Goal: Information Seeking & Learning: Learn about a topic

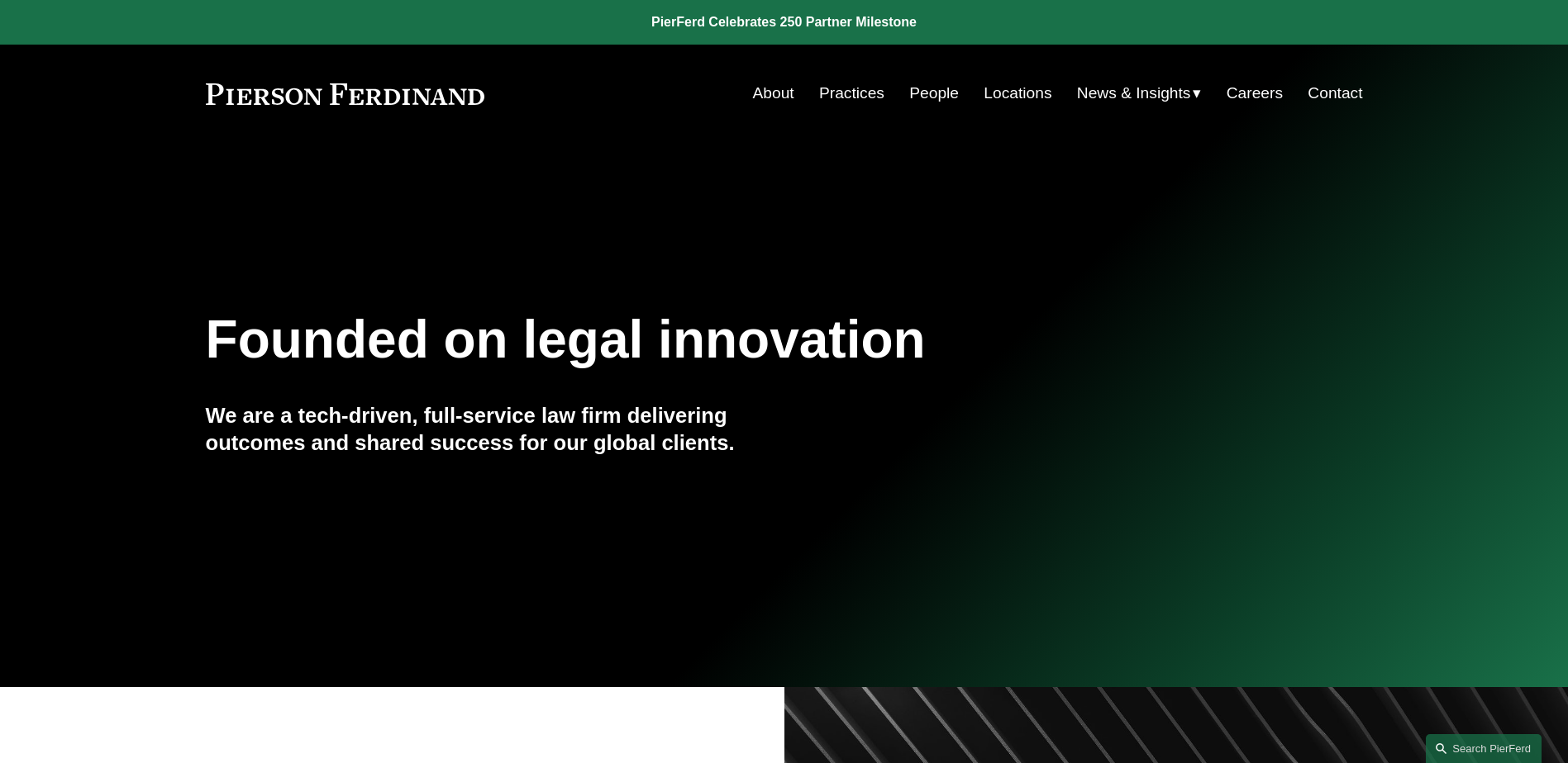
click at [758, 95] on link "About" at bounding box center [773, 93] width 41 height 32
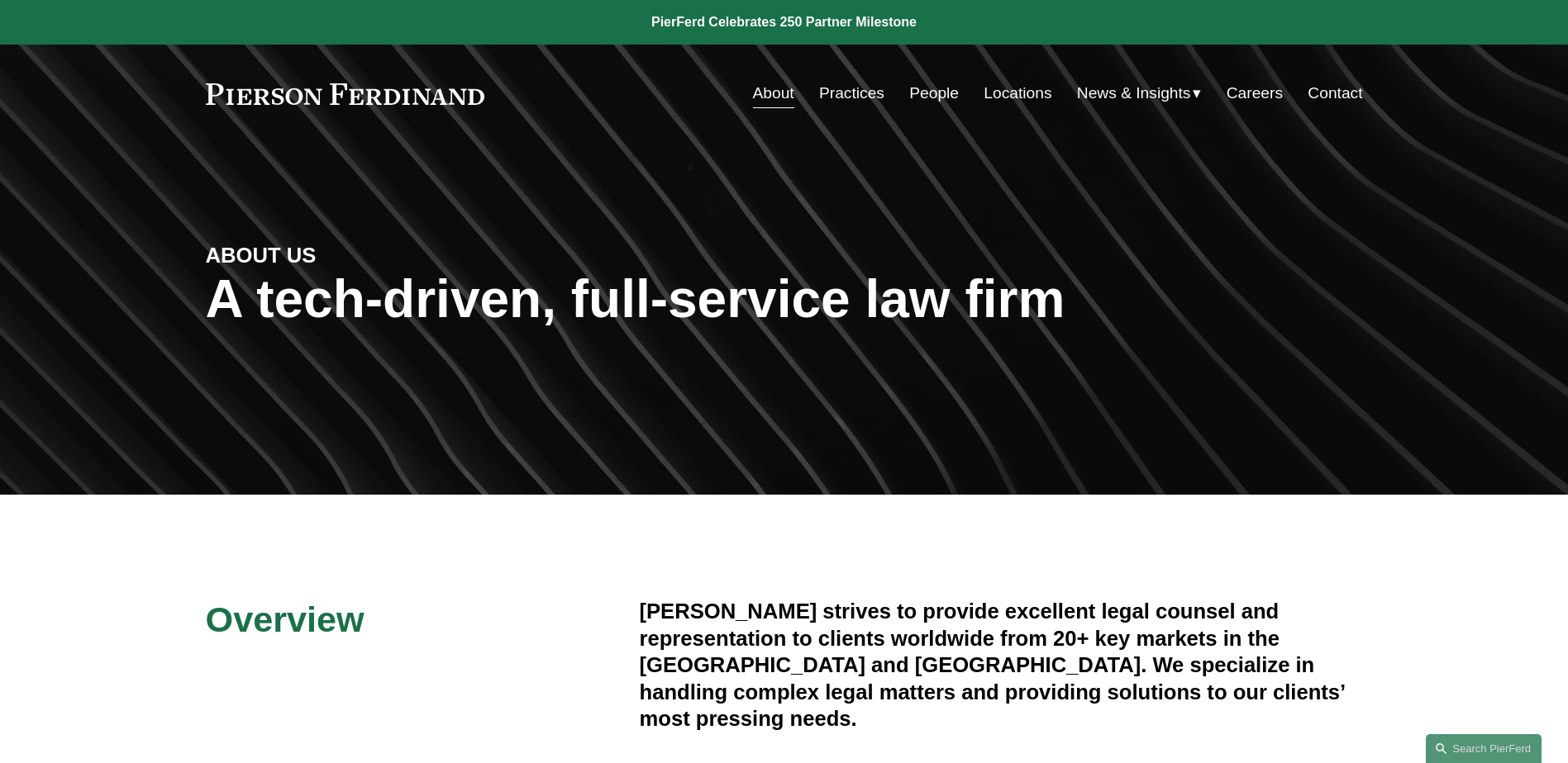
click at [1008, 86] on link "Locations" at bounding box center [1017, 93] width 68 height 32
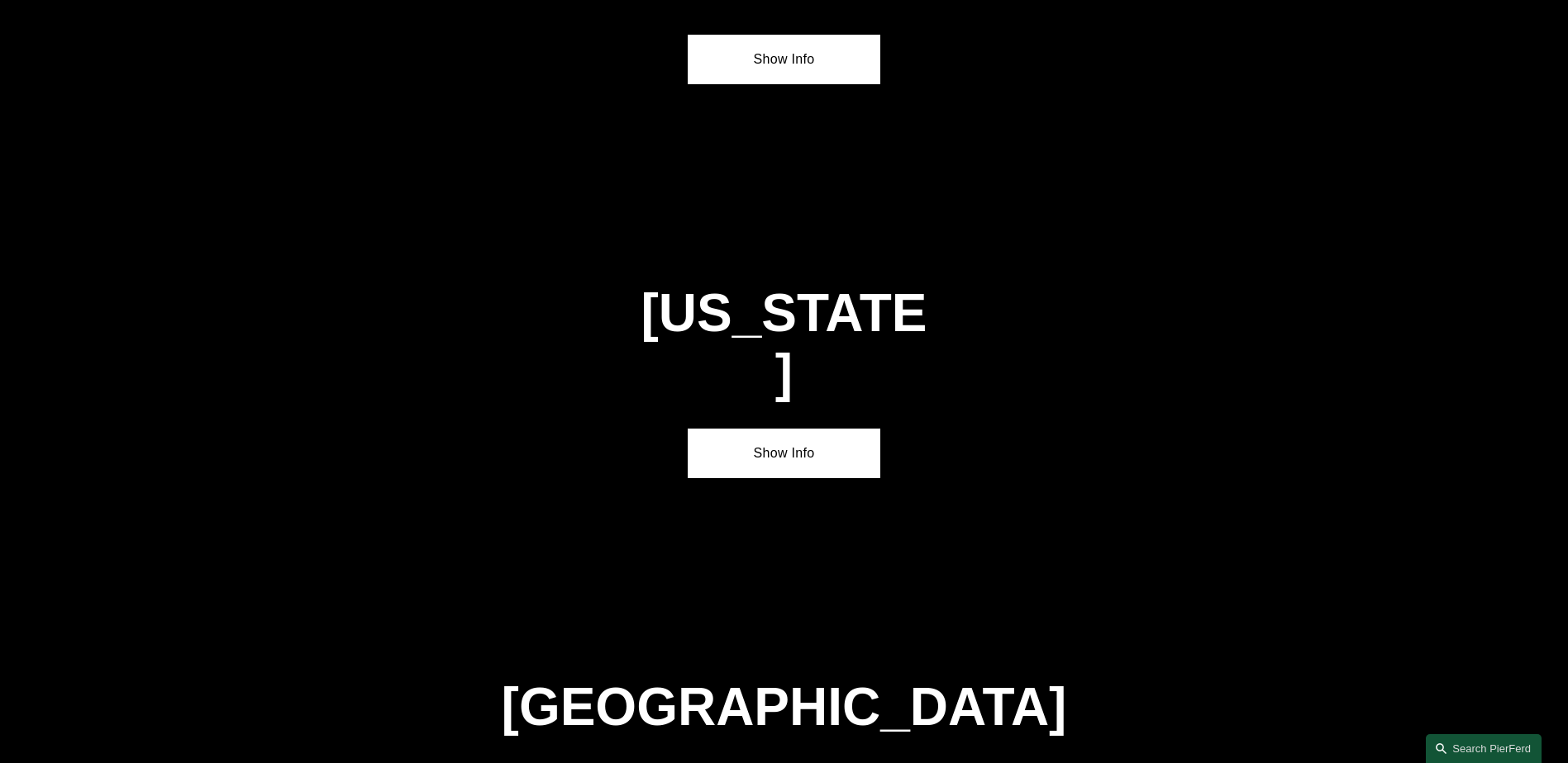
scroll to position [5618, 0]
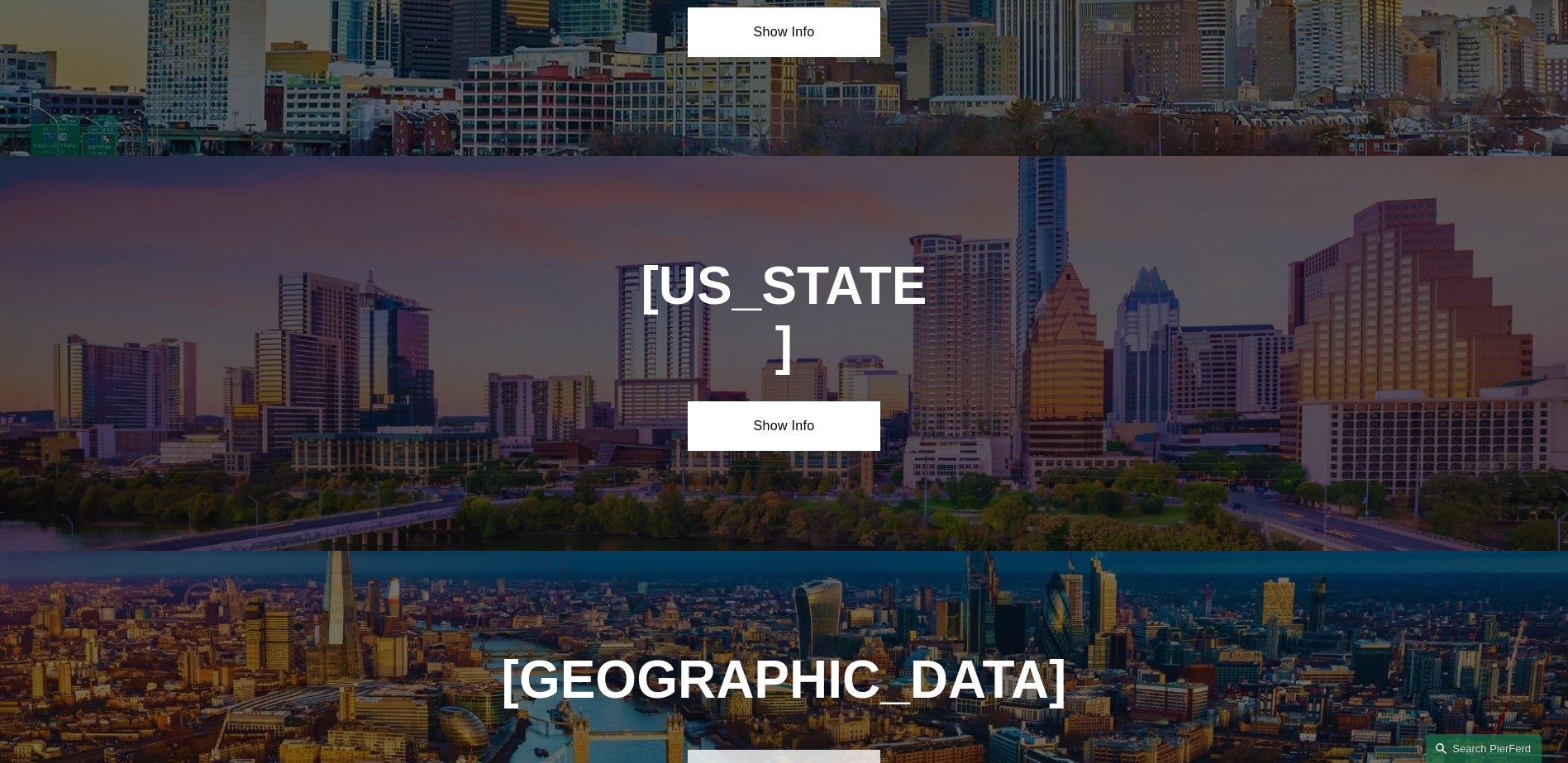
click at [788, 750] on link "Show Info" at bounding box center [784, 774] width 192 height 49
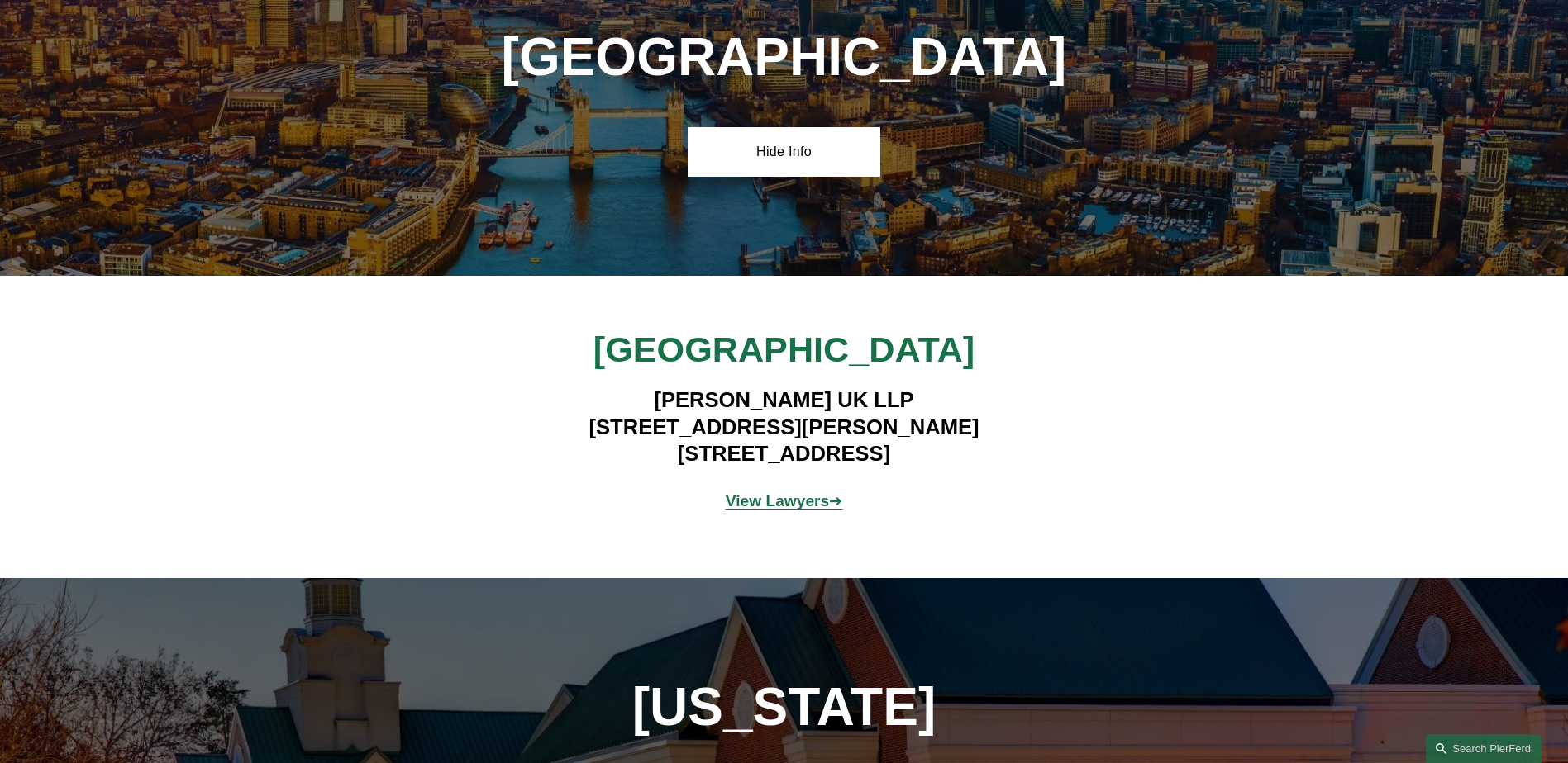
scroll to position [6149, 0]
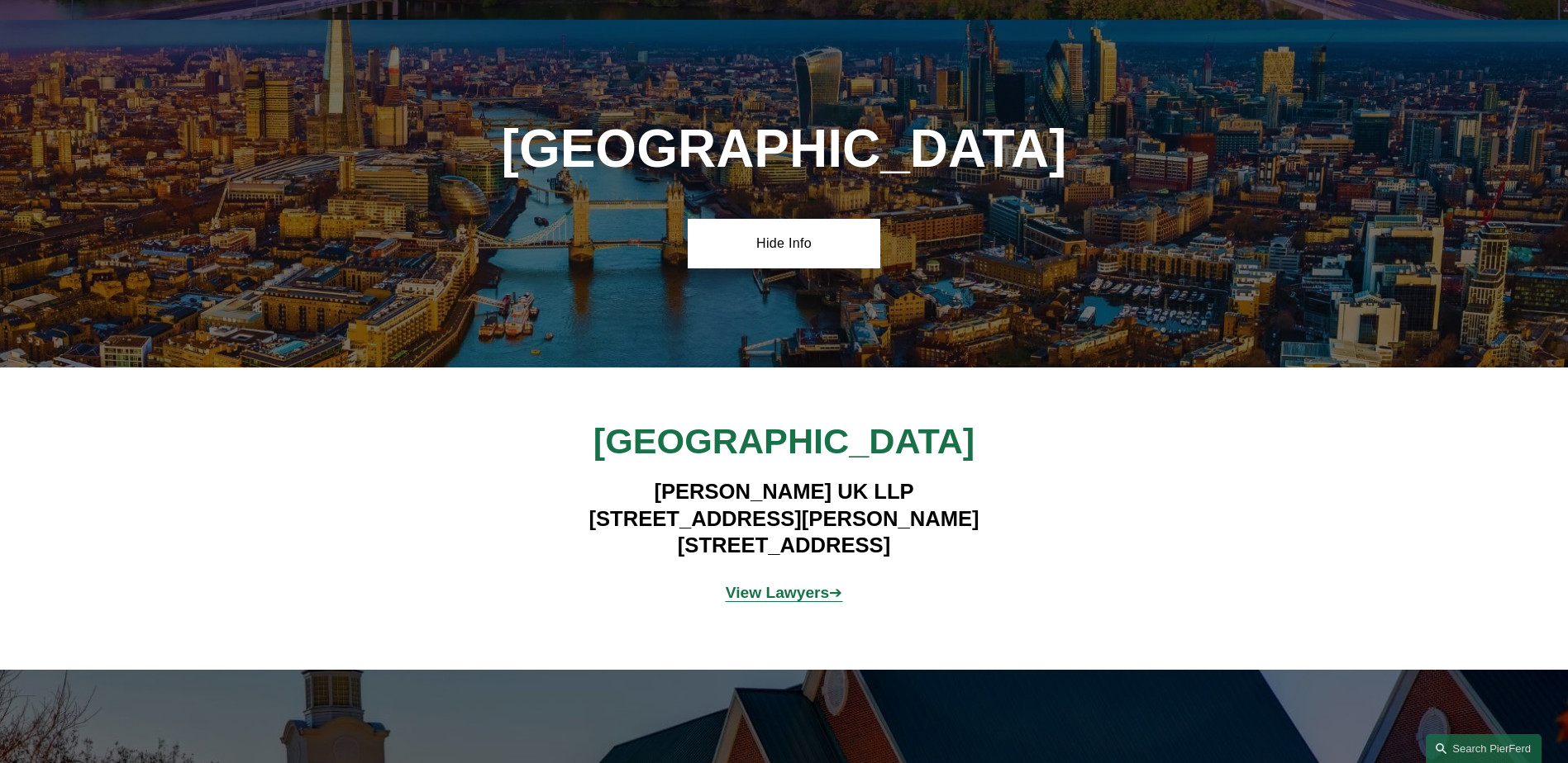
click at [746, 584] on strong "View Lawyers" at bounding box center [777, 593] width 104 height 18
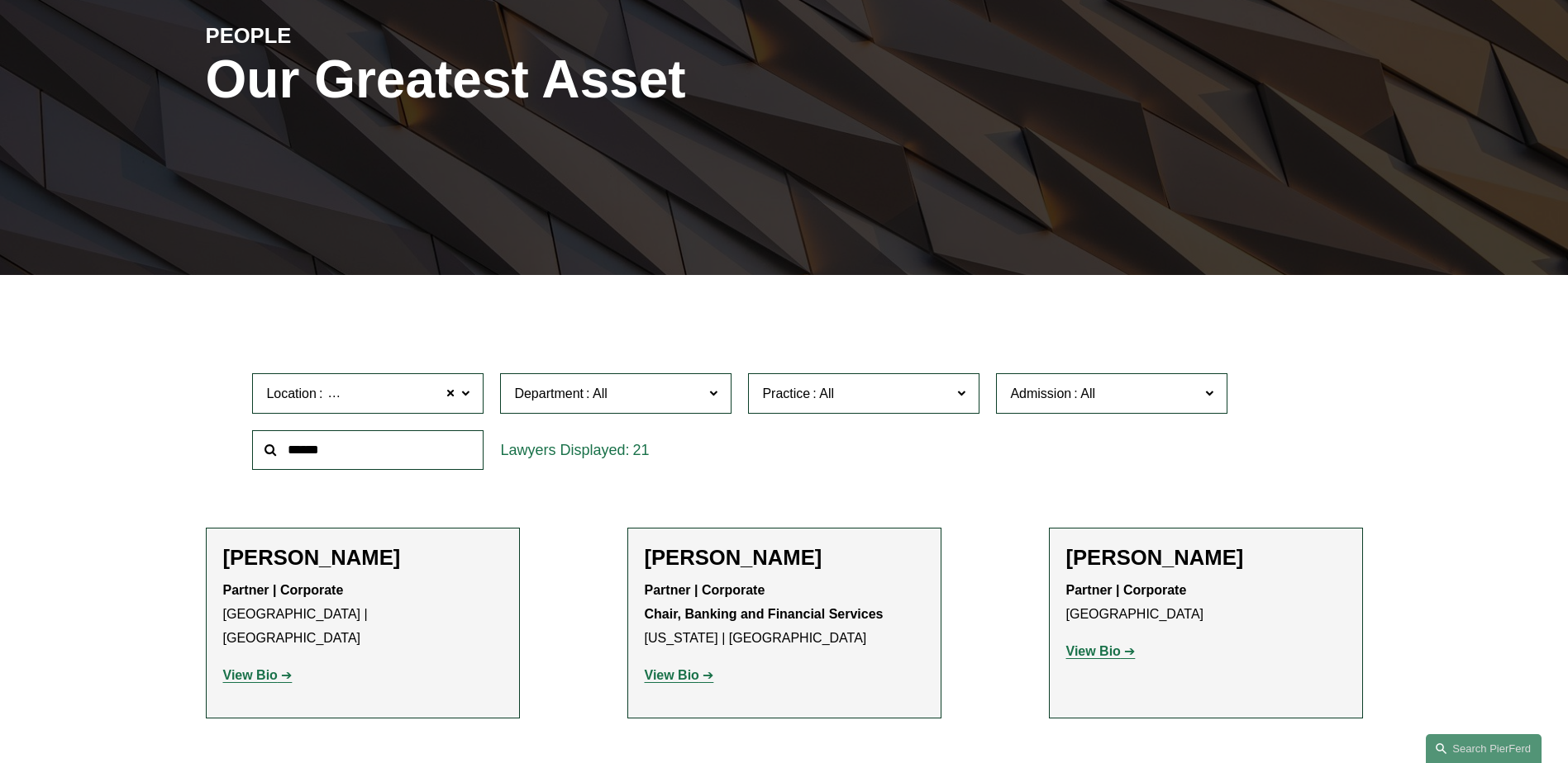
scroll to position [413, 0]
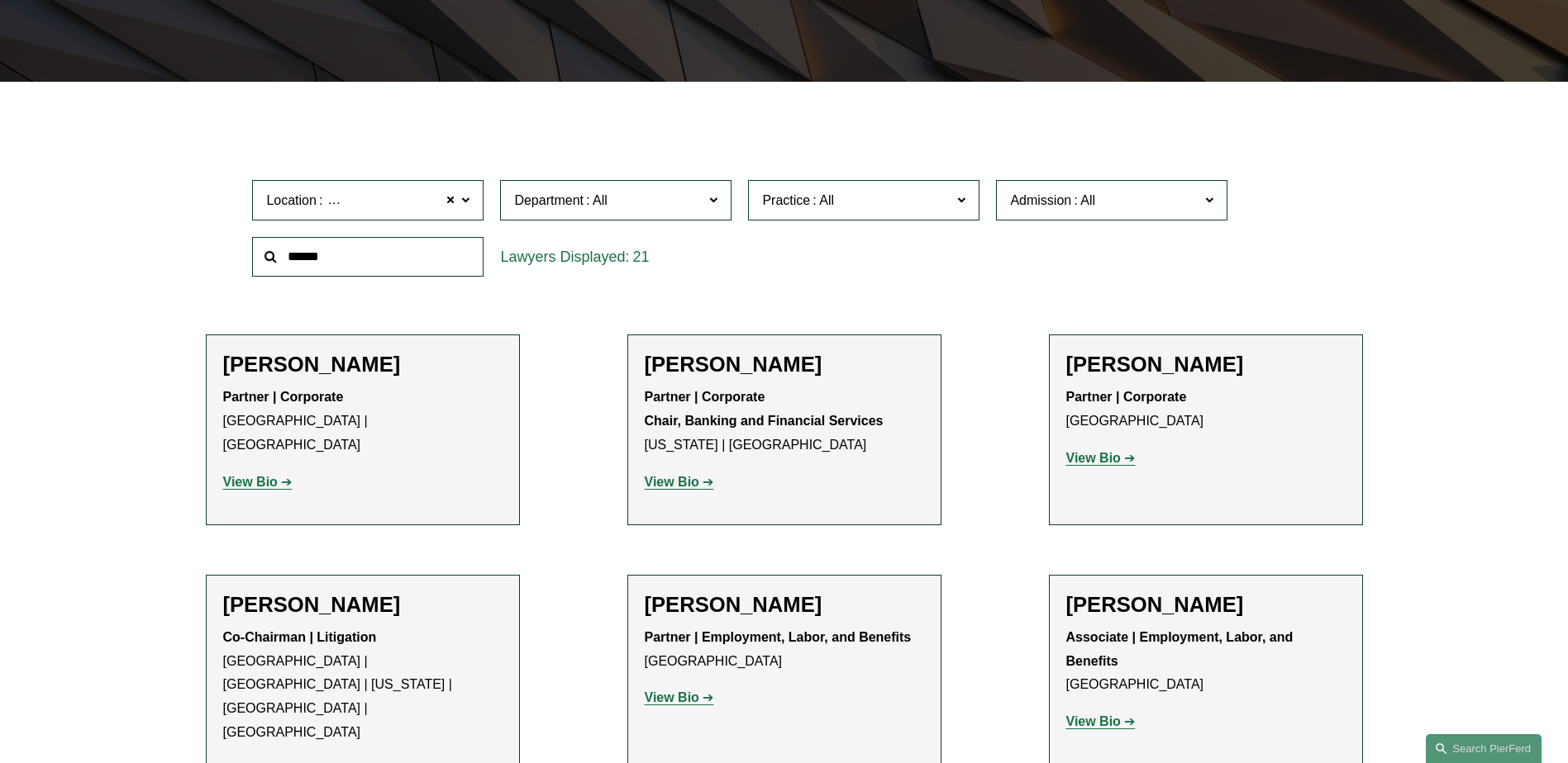
click at [955, 199] on label "Practice" at bounding box center [864, 200] width 232 height 41
click at [0, 0] on link "Commercial Litigation" at bounding box center [0, 0] width 0 height 0
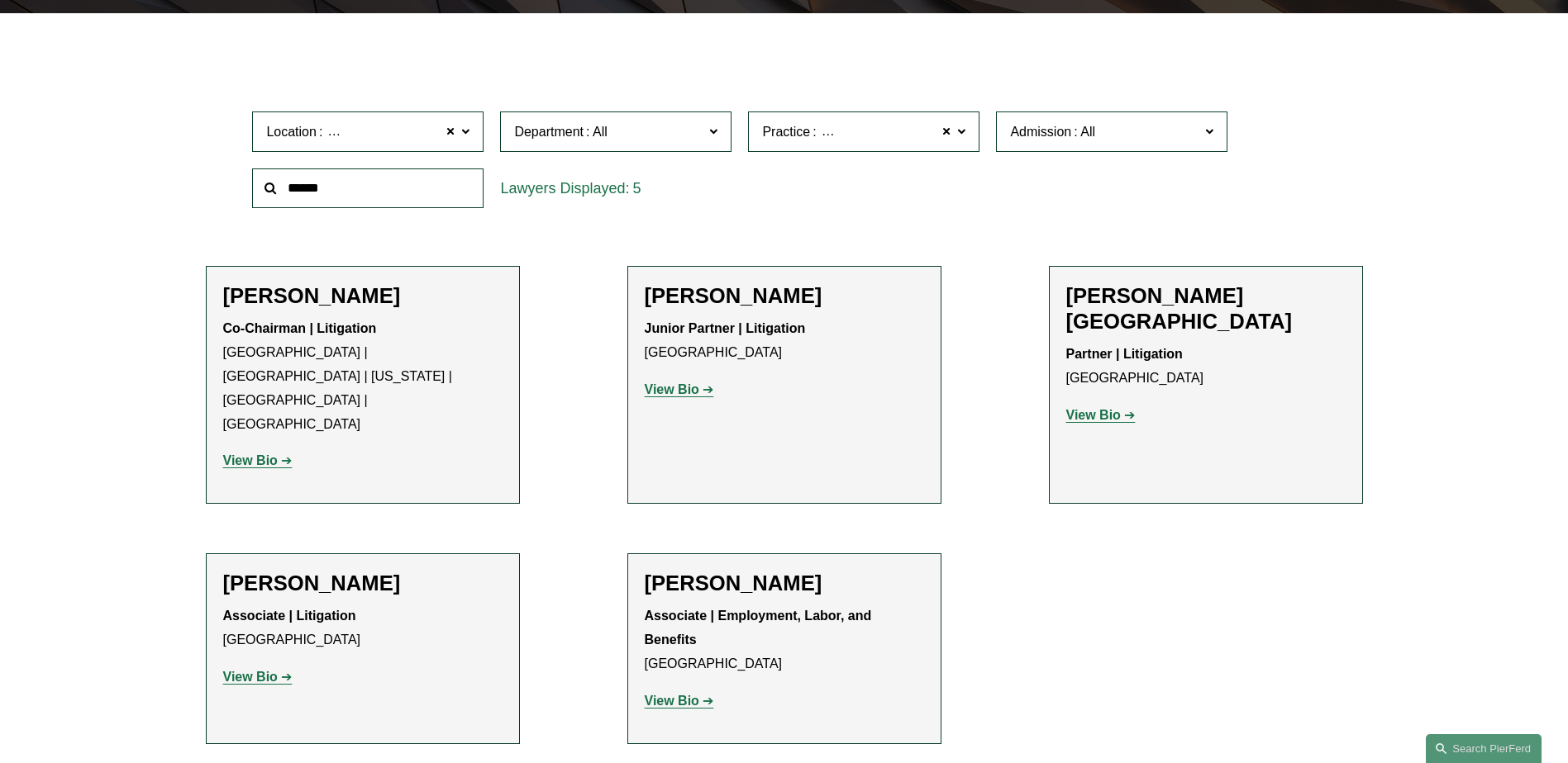
scroll to position [495, 0]
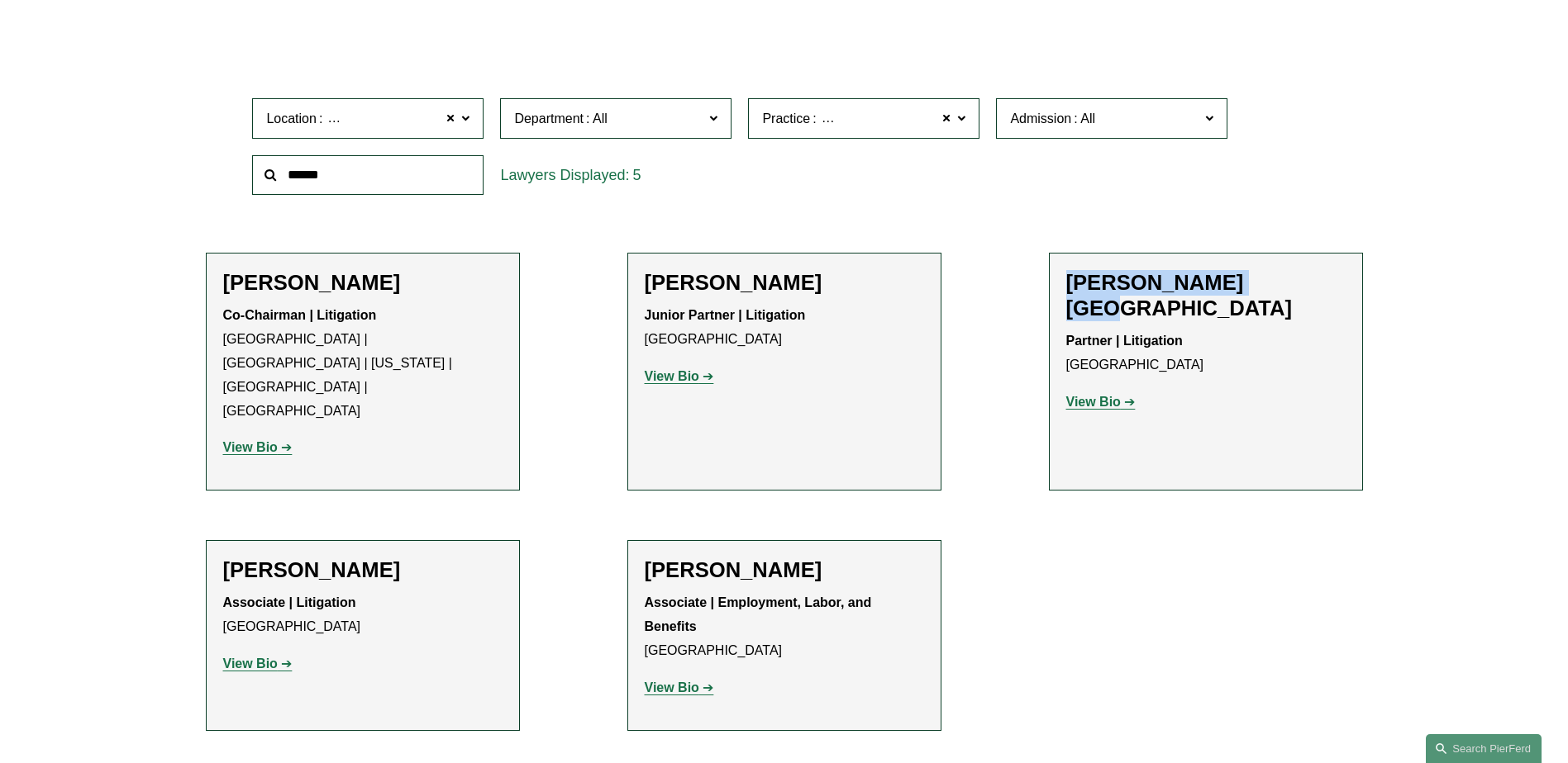
drag, startPoint x: 1065, startPoint y: 283, endPoint x: 1242, endPoint y: 280, distance: 177.0
click at [1242, 280] on li "[PERSON_NAME][GEOGRAPHIC_DATA] Partner | Litigation London View Bio Location: […" at bounding box center [1206, 372] width 314 height 238
click at [989, 286] on ul "Filter Location [GEOGRAPHIC_DATA] [GEOGRAPHIC_DATA] All [GEOGRAPHIC_DATA] [GEOG…" at bounding box center [784, 386] width 1252 height 691
click at [665, 374] on strong "View Bio" at bounding box center [672, 376] width 55 height 14
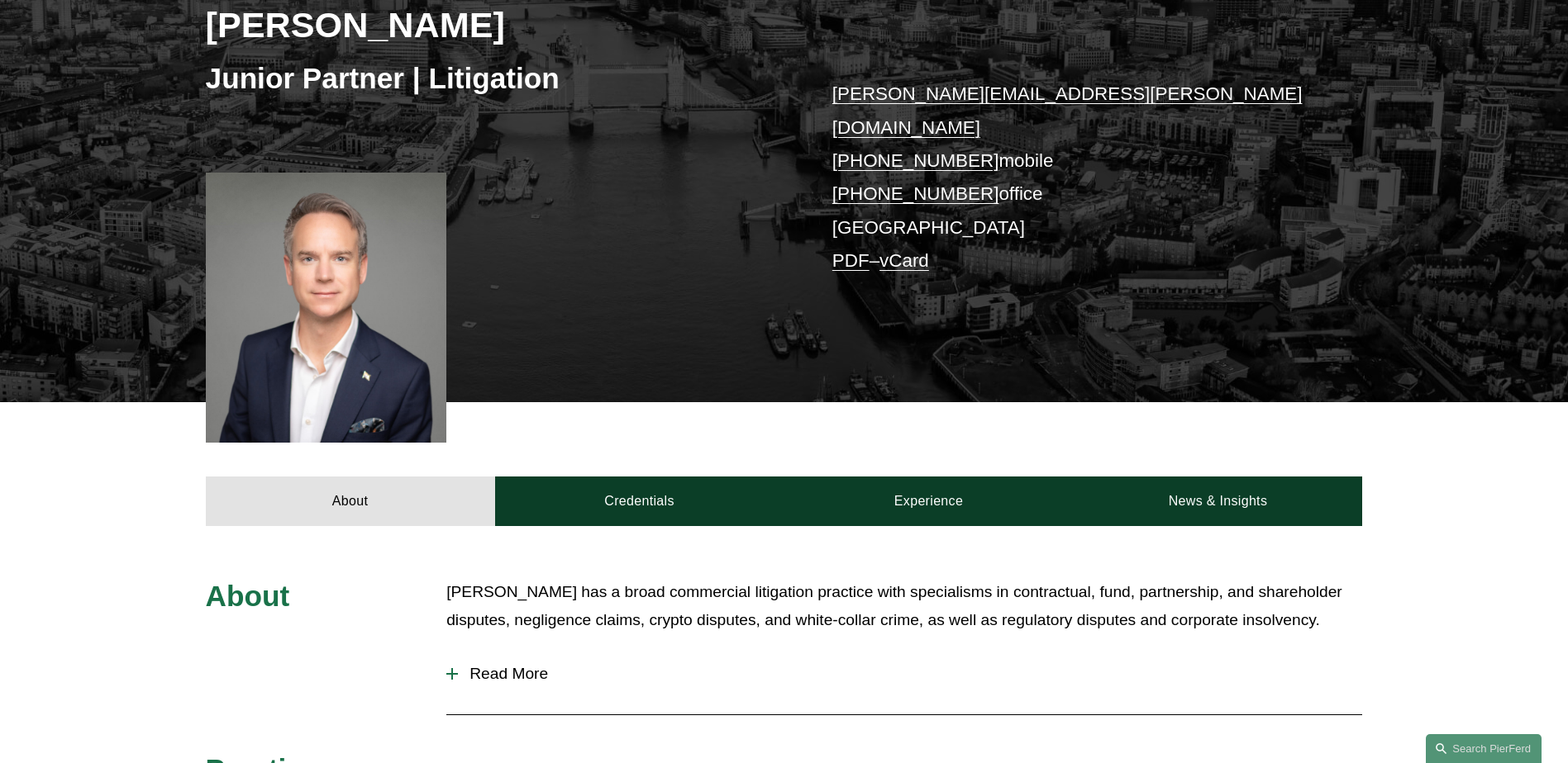
scroll to position [578, 0]
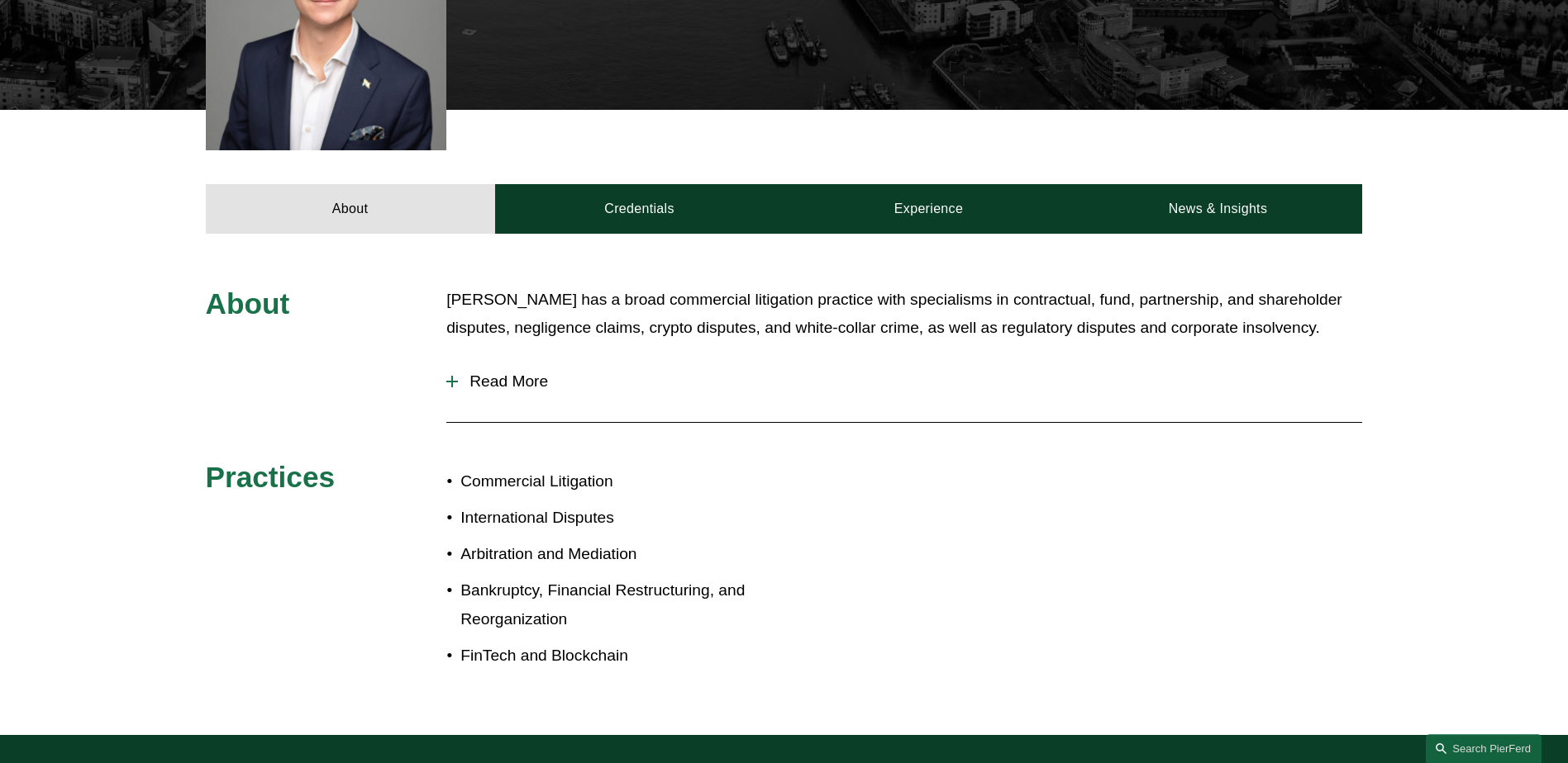
click at [513, 373] on span "Read More" at bounding box center [910, 382] width 904 height 19
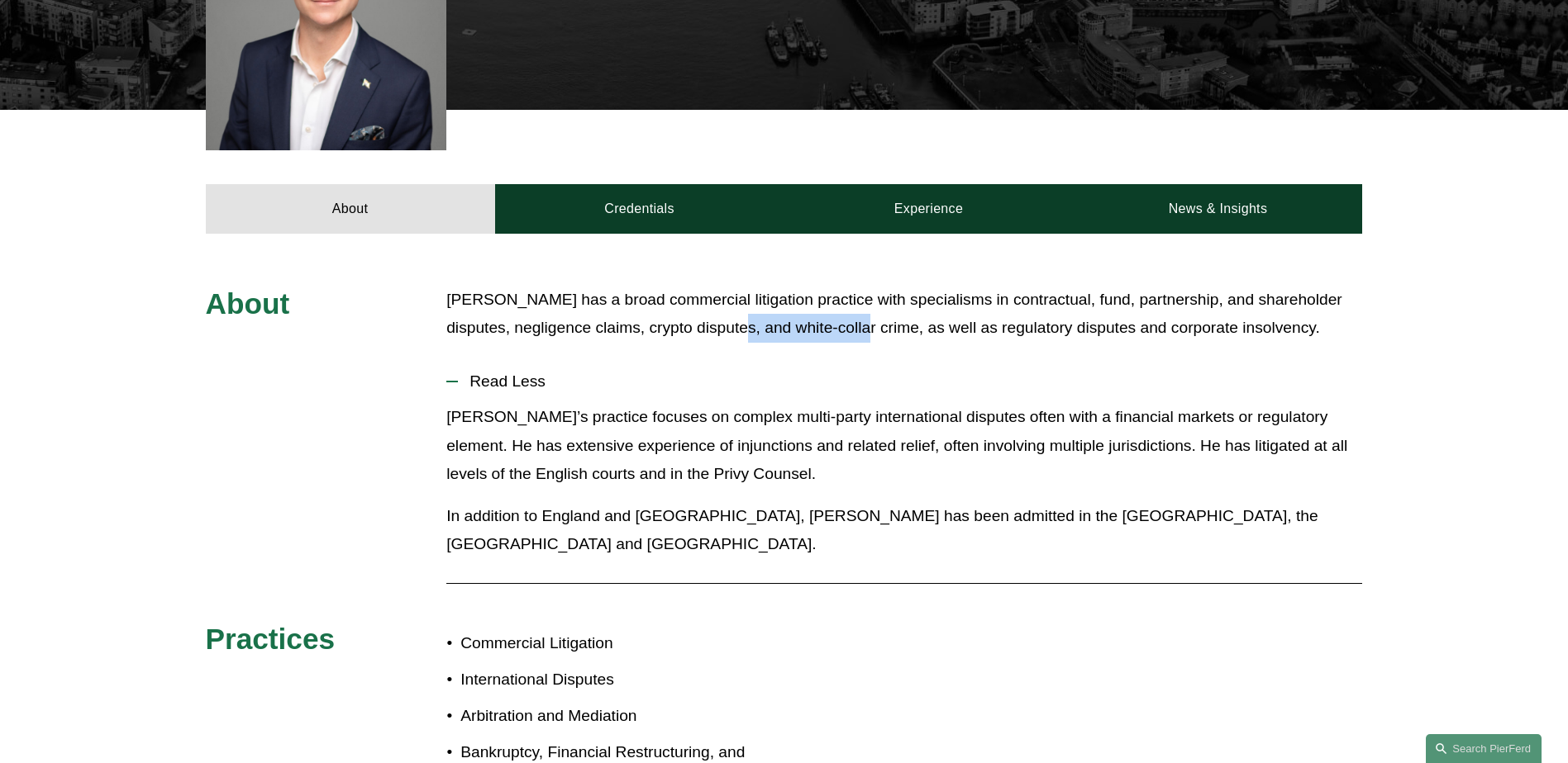
drag, startPoint x: 729, startPoint y: 300, endPoint x: 850, endPoint y: 300, distance: 121.0
click at [850, 300] on p "Daniel has a broad commercial litigation practice with specialisms in contractu…" at bounding box center [903, 314] width 916 height 57
drag, startPoint x: 585, startPoint y: 300, endPoint x: 688, endPoint y: 299, distance: 103.0
click at [688, 299] on p "Daniel has a broad commercial litigation practice with specialisms in contractu…" at bounding box center [903, 314] width 916 height 57
drag, startPoint x: 688, startPoint y: 299, endPoint x: 845, endPoint y: 301, distance: 157.0
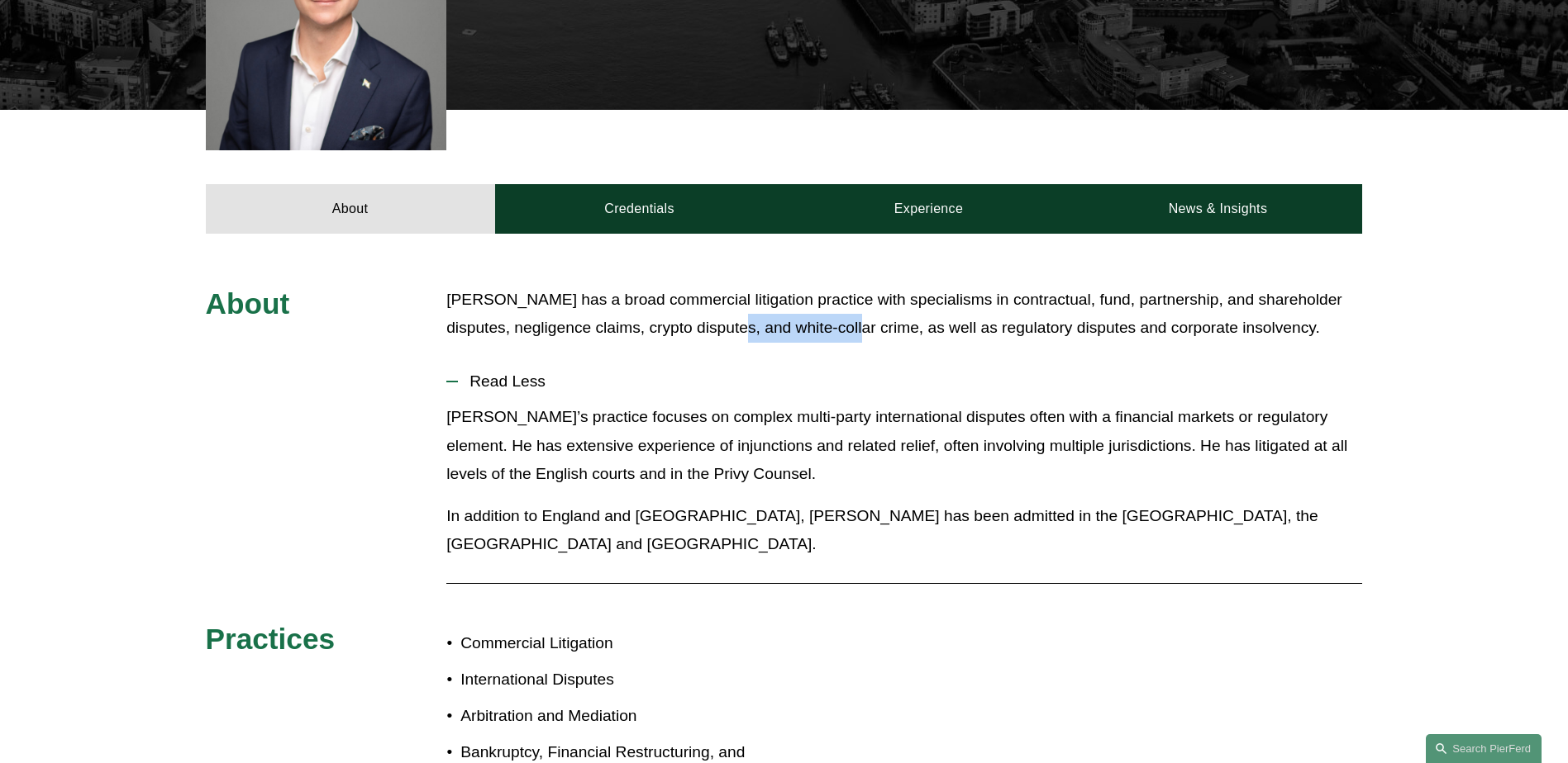
click at [845, 301] on p "Daniel has a broad commercial litigation practice with specialisms in contractu…" at bounding box center [903, 314] width 916 height 57
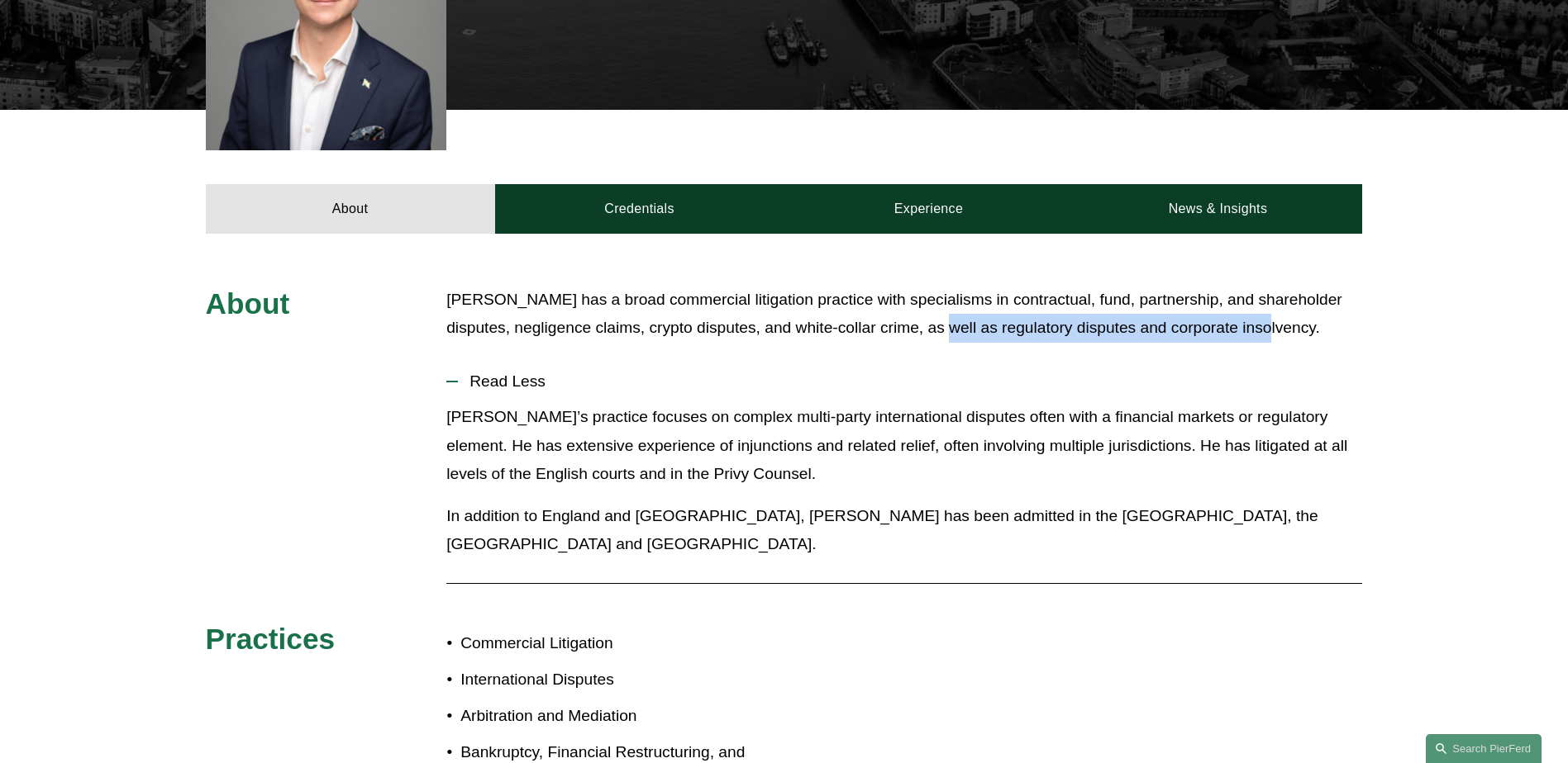
drag, startPoint x: 845, startPoint y: 301, endPoint x: 1251, endPoint y: 301, distance: 406.0
click at [1251, 301] on p "Daniel has a broad commercial litigation practice with specialisms in contractu…" at bounding box center [903, 314] width 916 height 57
click at [849, 360] on button "Read Less" at bounding box center [903, 382] width 916 height 43
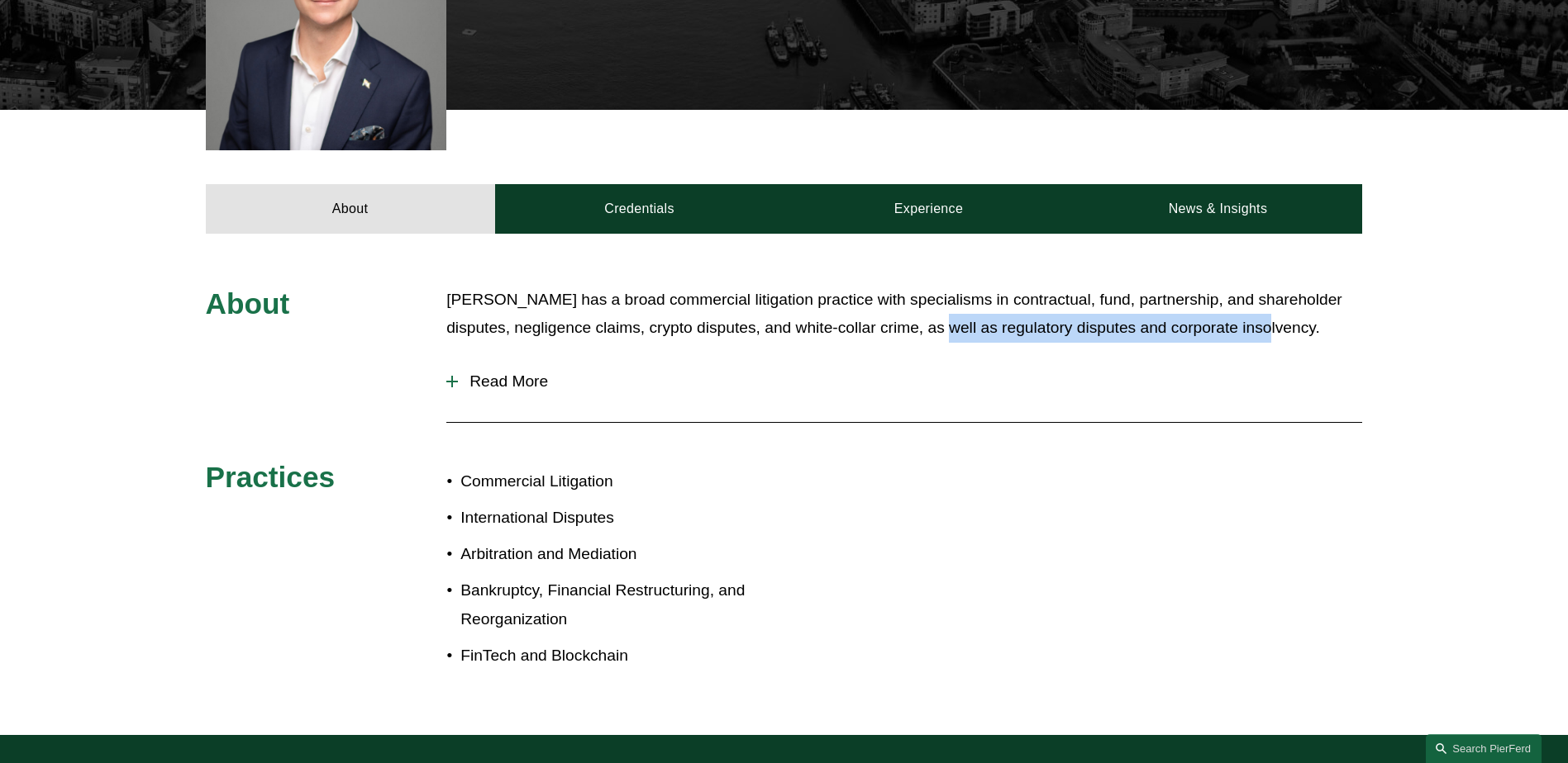
click at [461, 373] on span "Read More" at bounding box center [910, 382] width 904 height 19
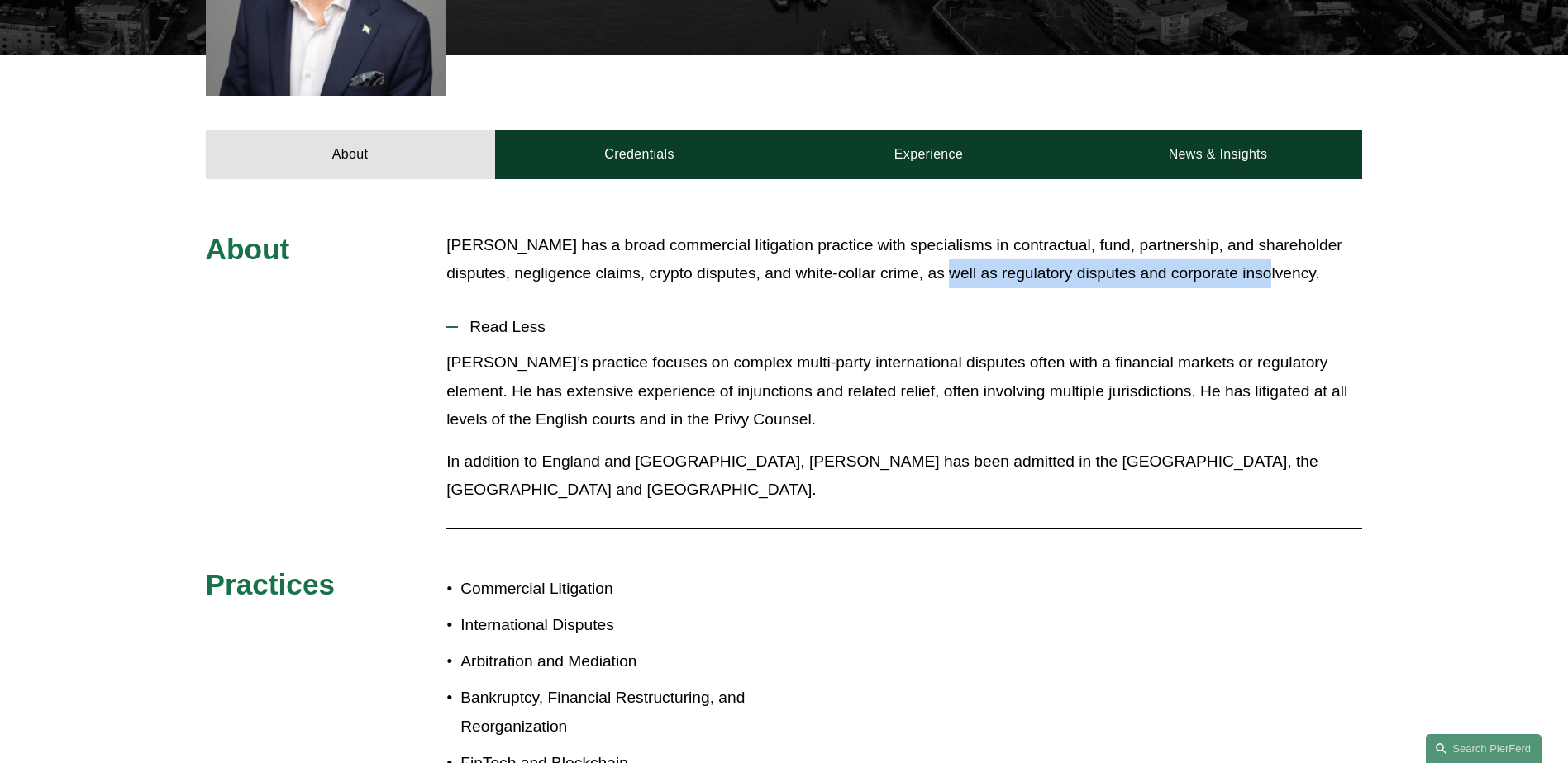
scroll to position [744, 0]
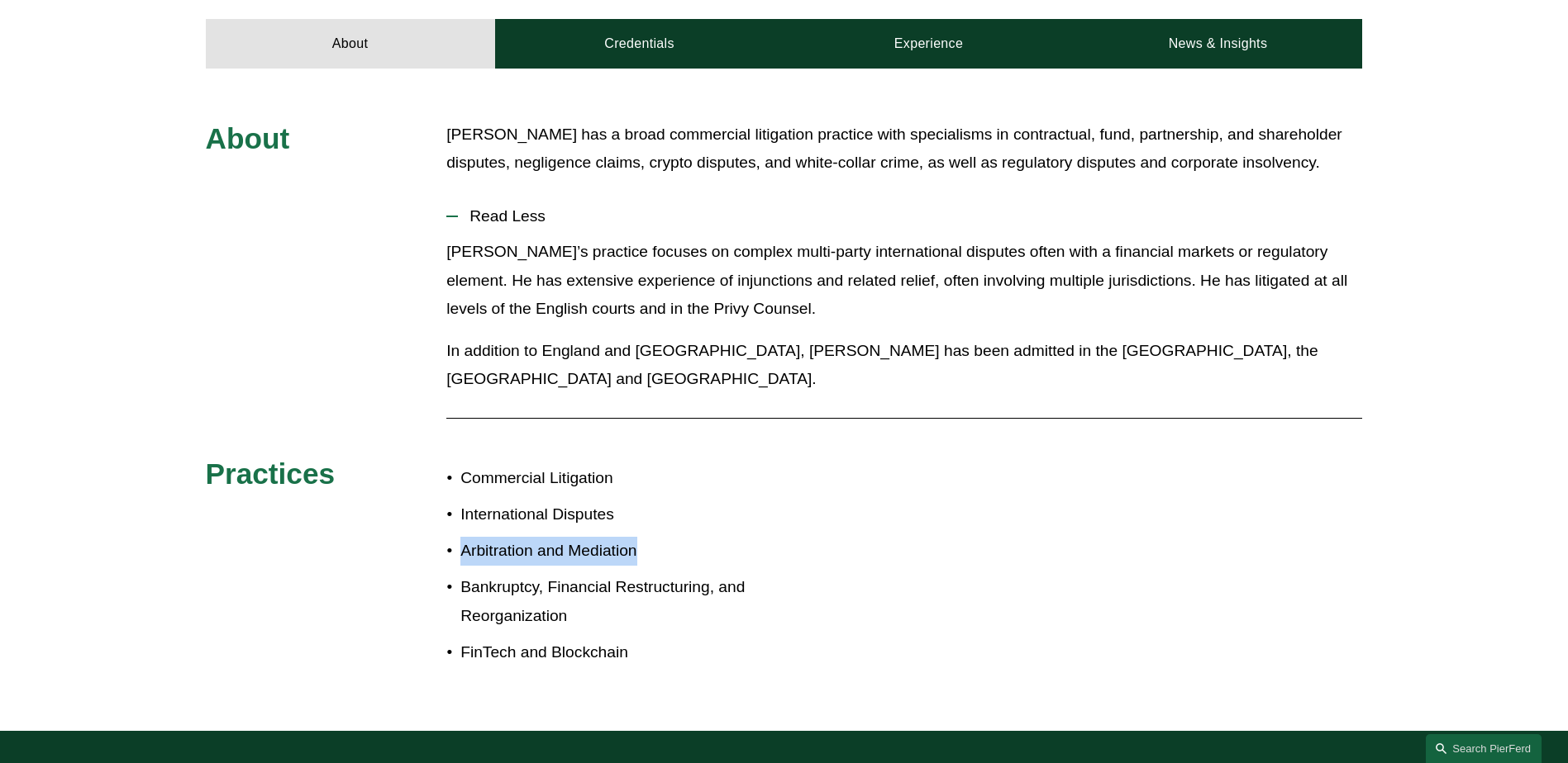
drag, startPoint x: 464, startPoint y: 494, endPoint x: 655, endPoint y: 492, distance: 191.0
click at [655, 537] on p "Arbitration and Mediation" at bounding box center [621, 551] width 323 height 29
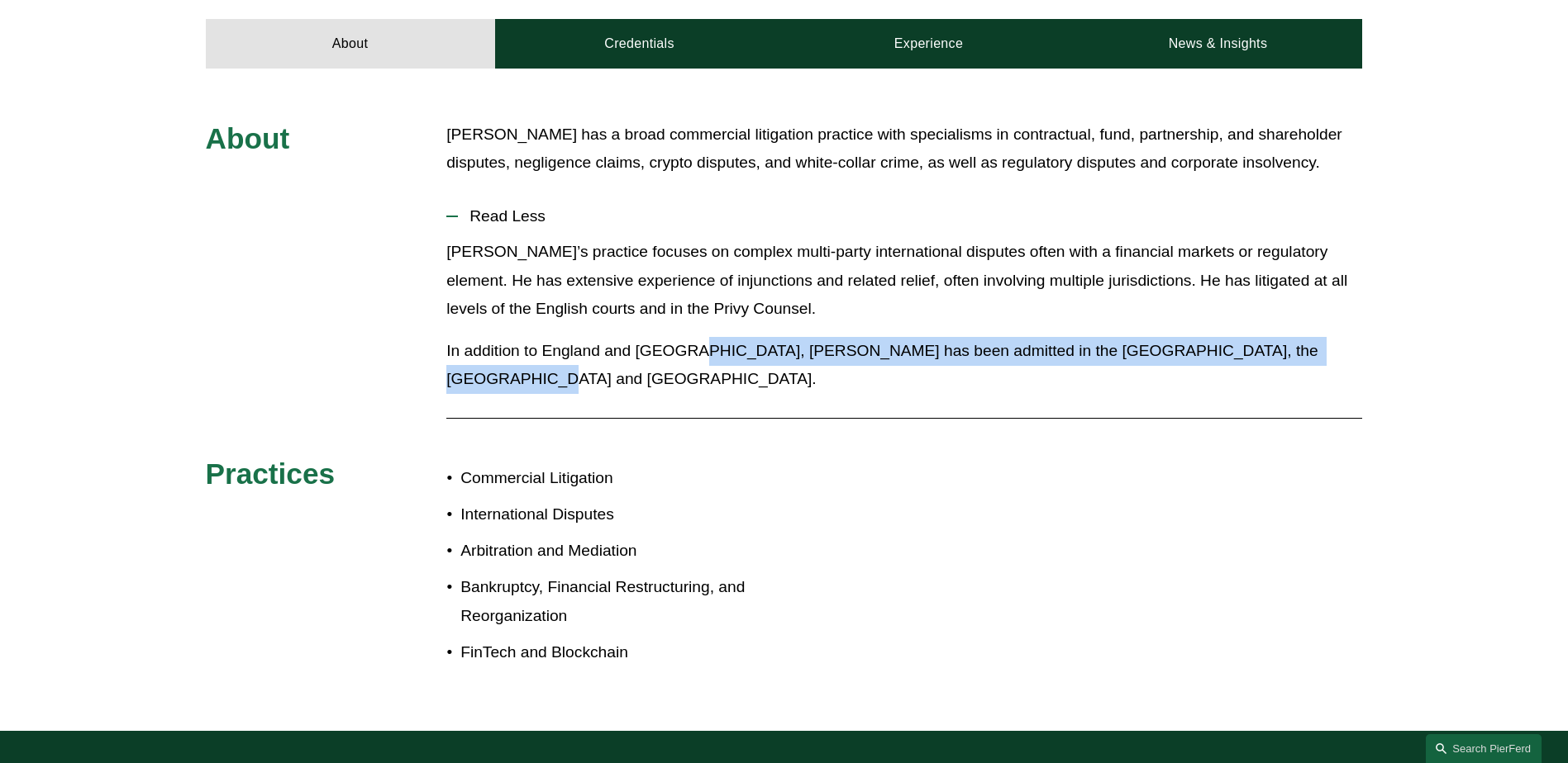
drag, startPoint x: 692, startPoint y: 321, endPoint x: 1322, endPoint y: 315, distance: 630.0
click at [1322, 337] on p "In addition to England and Wales, Daniel has been admitted in the Cayman Island…" at bounding box center [903, 366] width 916 height 57
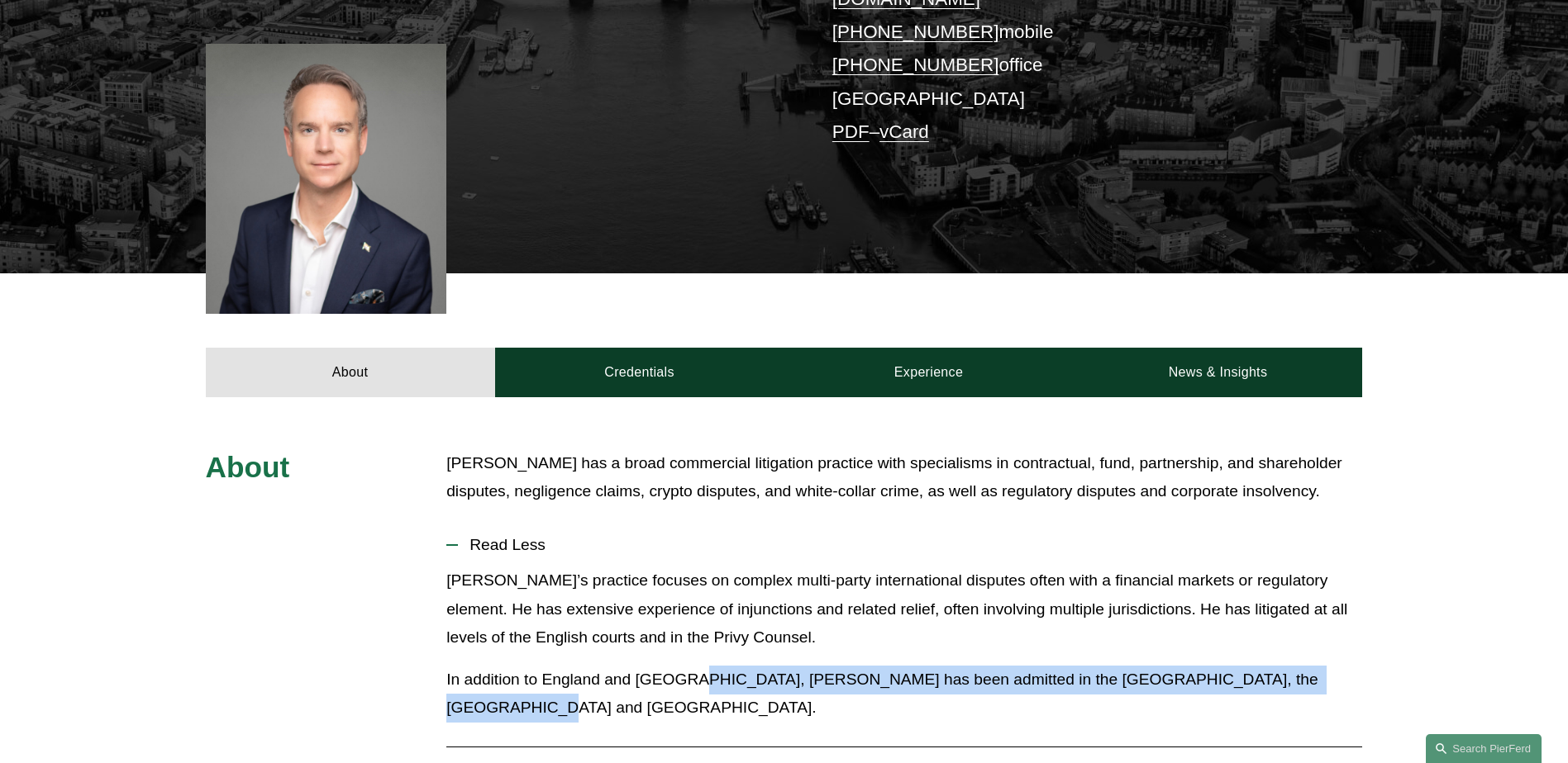
scroll to position [330, 0]
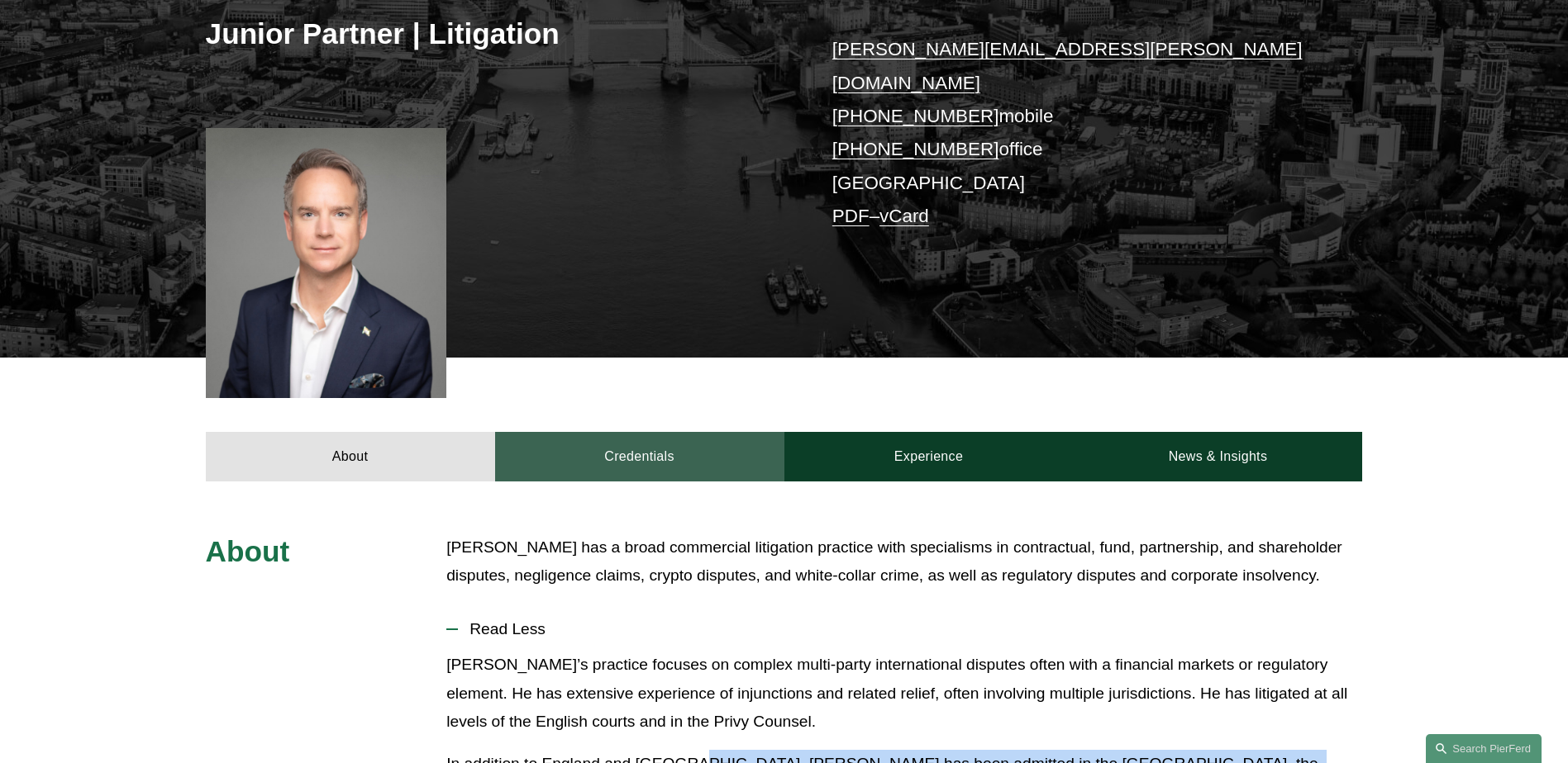
click at [626, 432] on link "Credentials" at bounding box center [640, 456] width 289 height 49
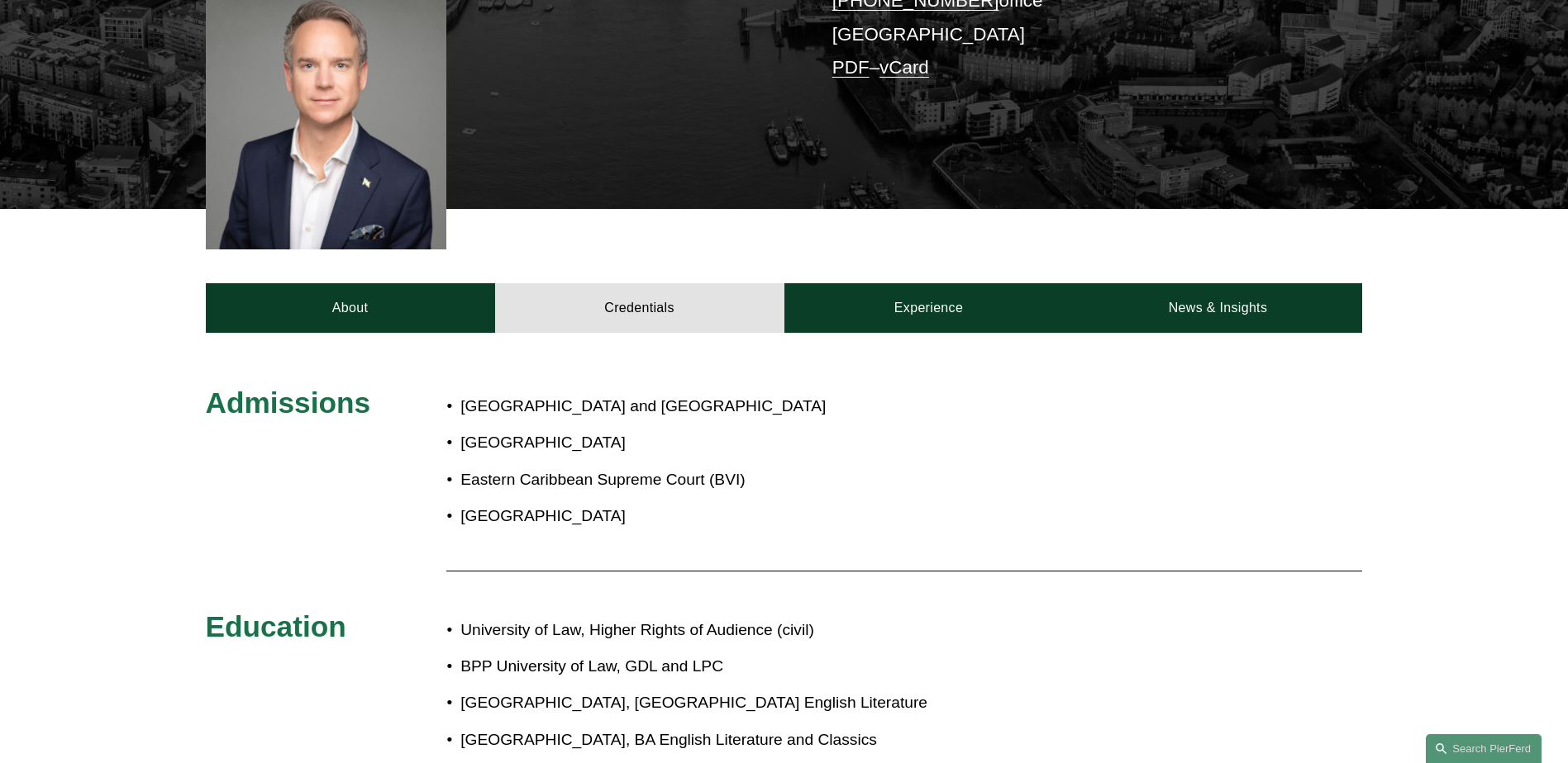
scroll to position [578, 0]
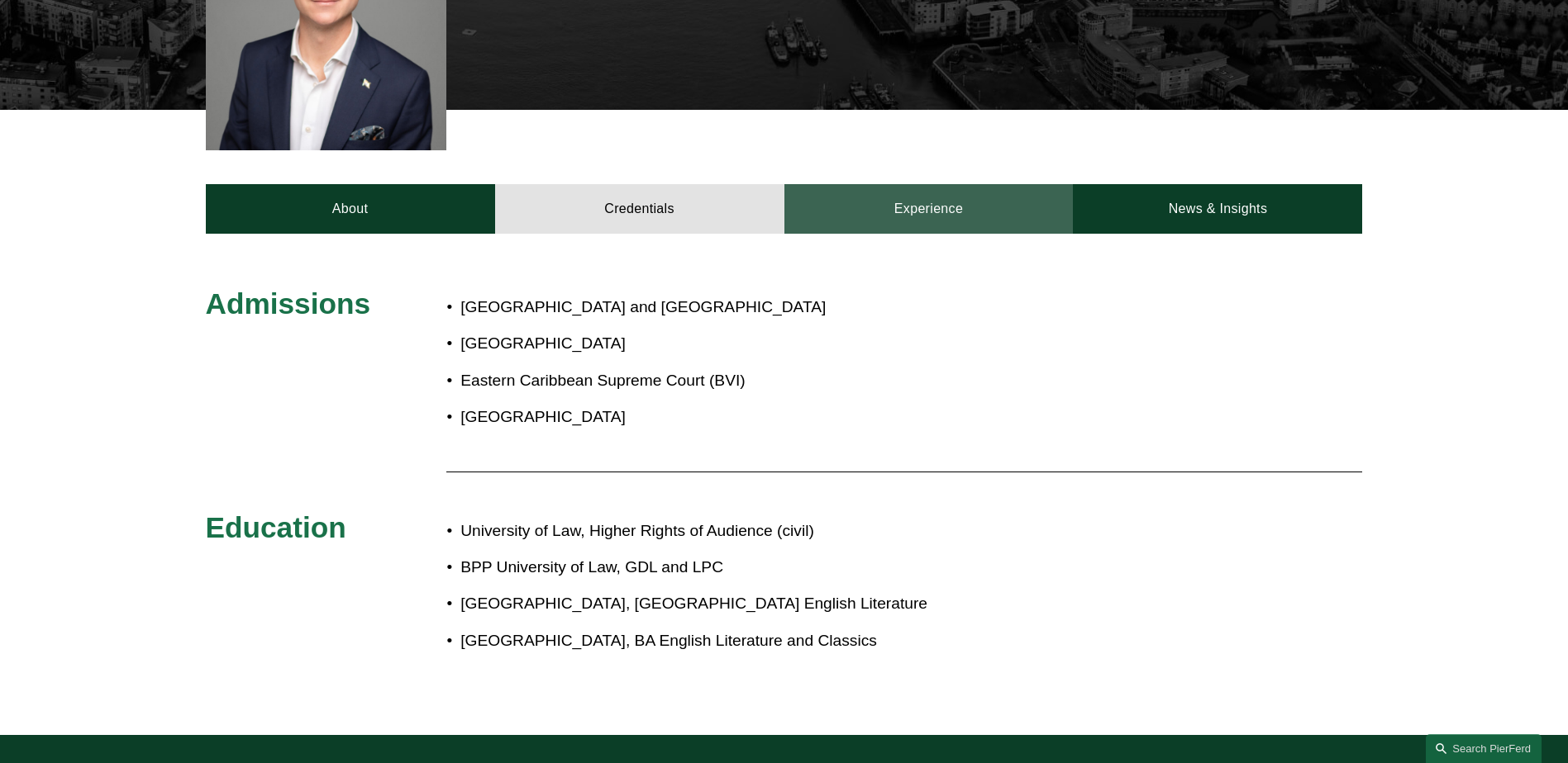
click at [886, 194] on link "Experience" at bounding box center [929, 209] width 289 height 49
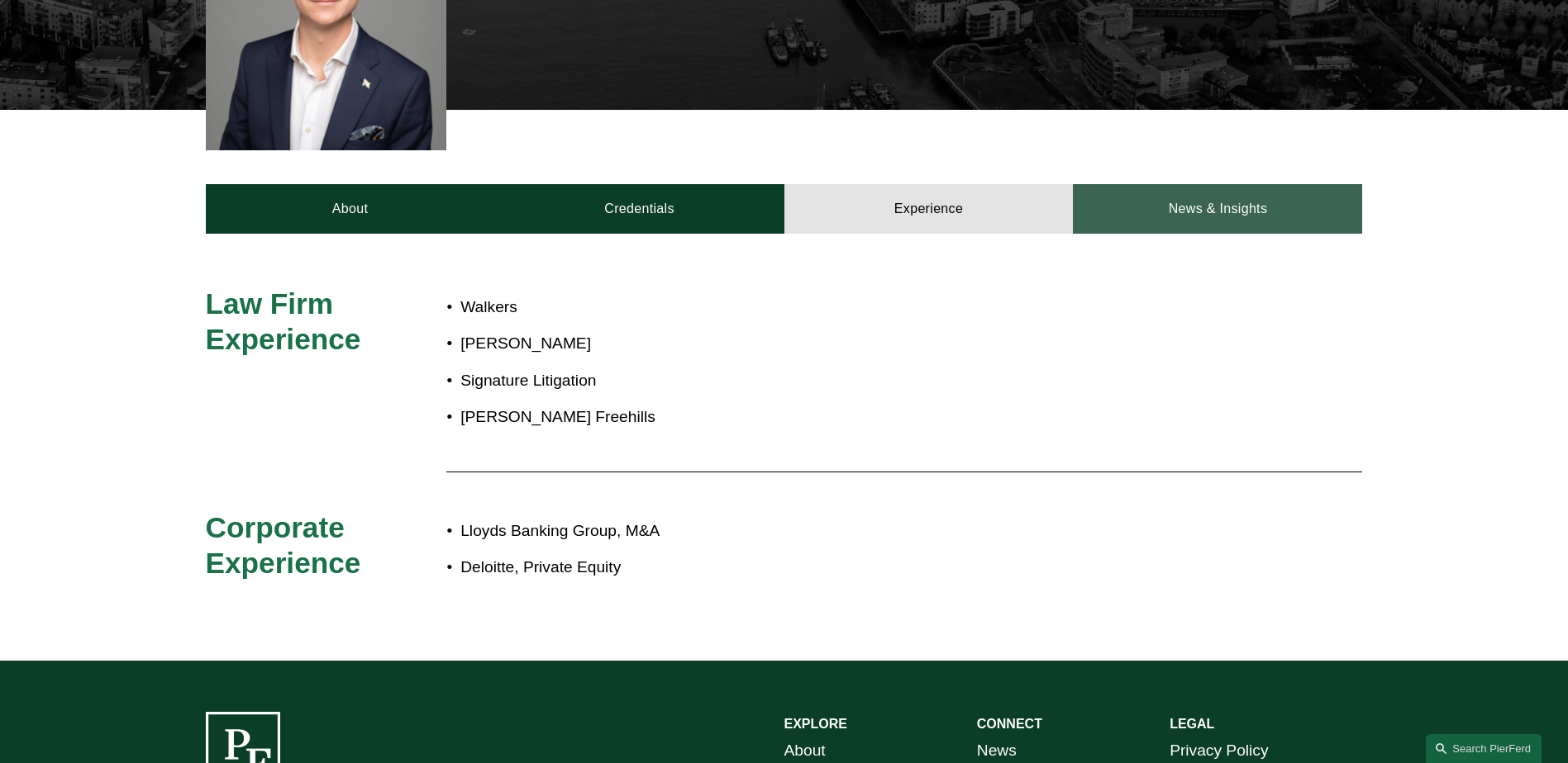
click at [1200, 185] on link "News & Insights" at bounding box center [1217, 209] width 289 height 49
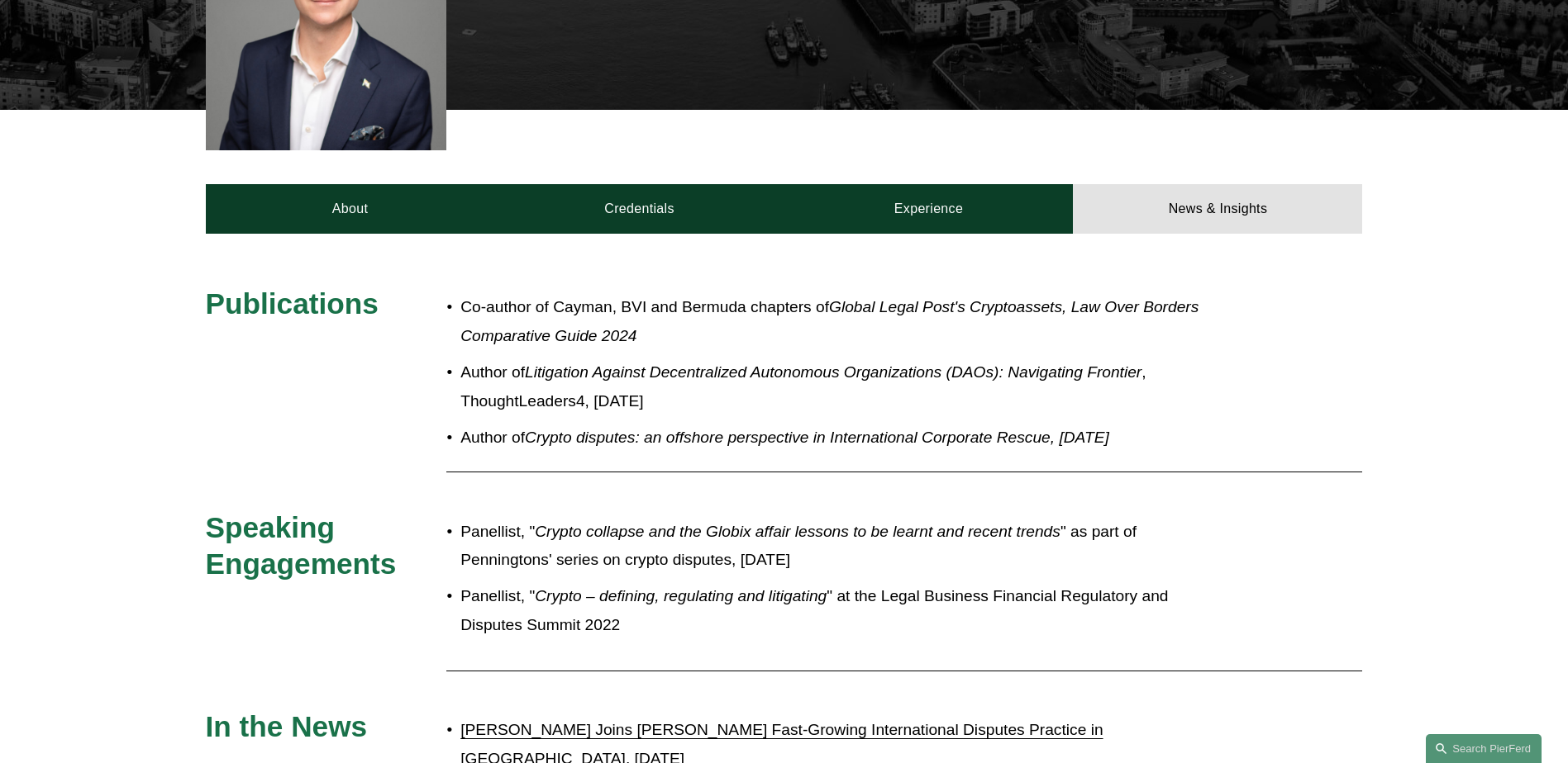
drag, startPoint x: 465, startPoint y: 278, endPoint x: 714, endPoint y: 377, distance: 268.0
click at [714, 377] on ul "Co-author of Cayman, BVI and Bermuda chapters of Global Legal Post's Cryptoasse…" at bounding box center [831, 373] width 771 height 159
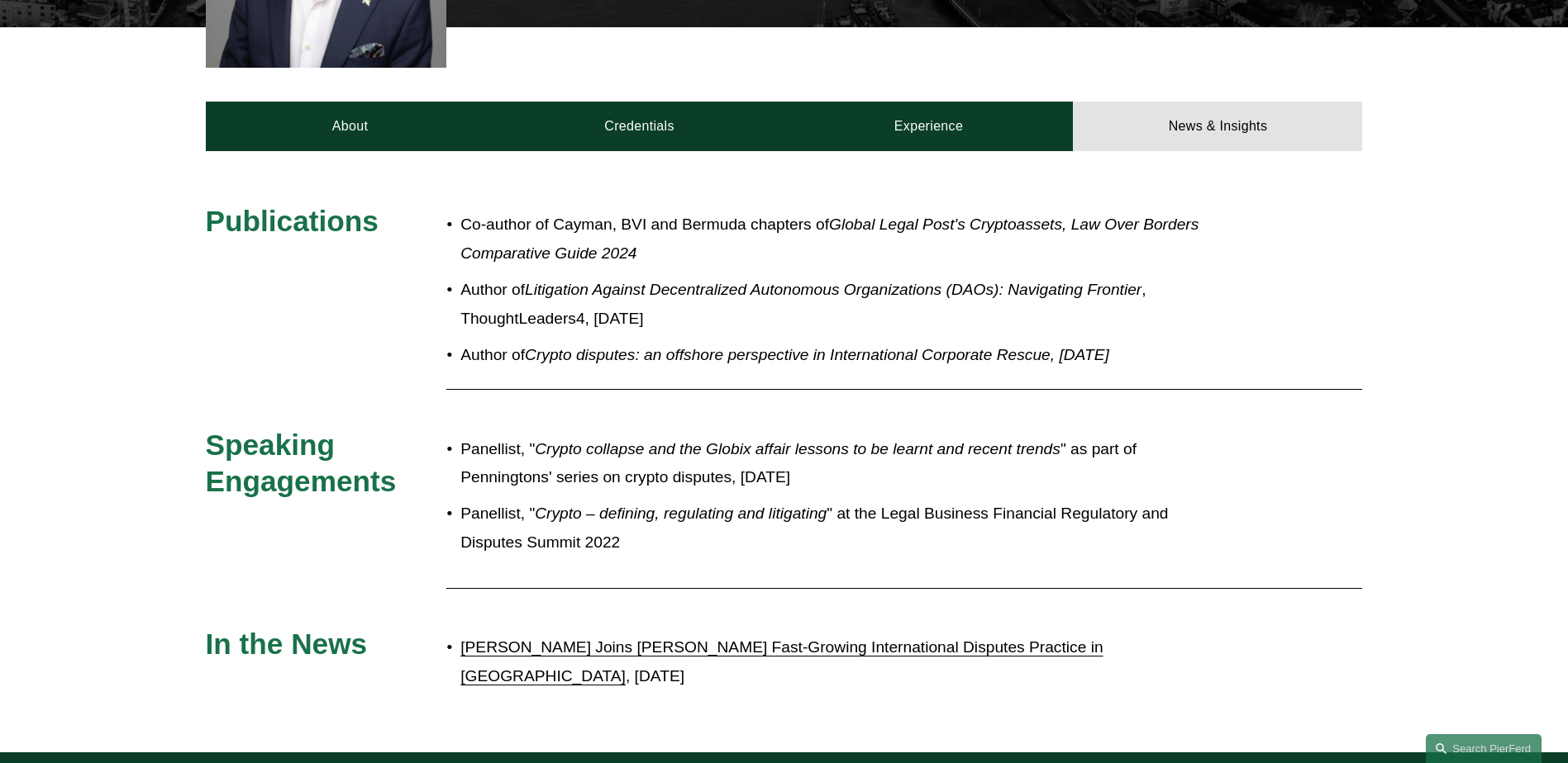
click at [788, 639] on link "Daniel Hayward-Hughes Joins Pierson Ferdinand’s Fast-Growing International Disp…" at bounding box center [781, 662] width 643 height 47
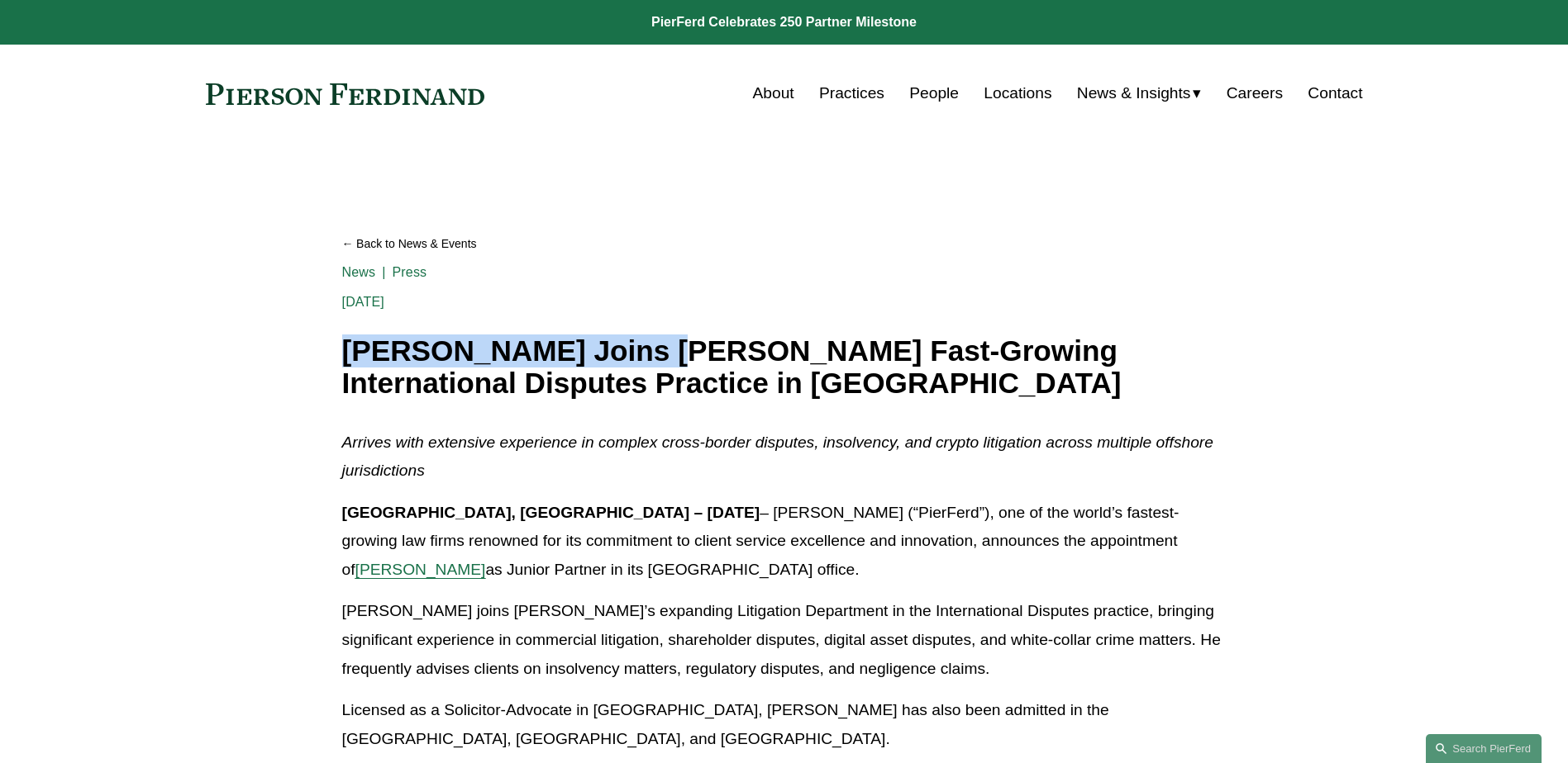
drag, startPoint x: 348, startPoint y: 350, endPoint x: 670, endPoint y: 351, distance: 322.0
click at [670, 351] on h1 "Daniel Hayward-Hughes Joins Pierson Ferdinand’s Fast-Growing International Disp…" at bounding box center [784, 367] width 884 height 63
drag, startPoint x: 670, startPoint y: 351, endPoint x: 568, endPoint y: 354, distance: 102.0
copy h1 "[PERSON_NAME]"
